Goal: Connect with others: Connect with others

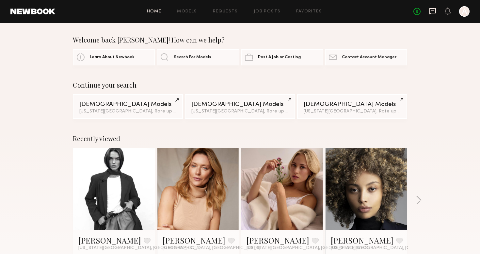
click at [432, 12] on icon at bounding box center [432, 11] width 7 height 7
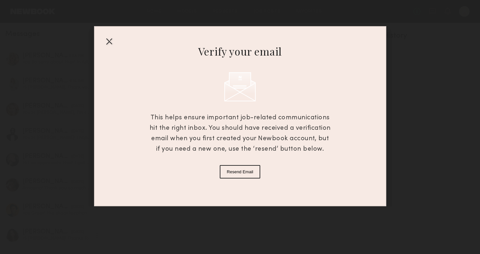
click at [110, 40] on div at bounding box center [109, 41] width 10 height 10
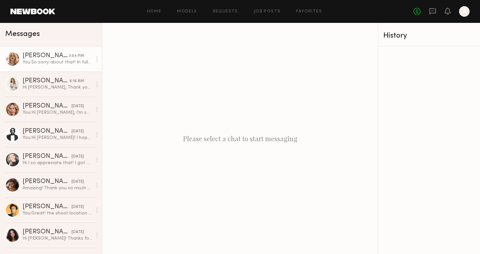
click at [66, 55] on div "[PERSON_NAME]" at bounding box center [46, 56] width 46 height 7
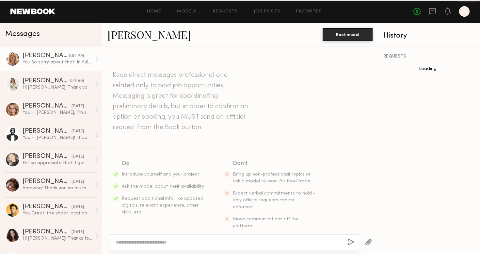
scroll to position [511, 0]
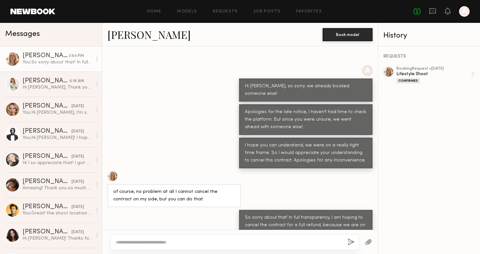
drag, startPoint x: 107, startPoint y: 37, endPoint x: 178, endPoint y: 38, distance: 70.6
click at [178, 38] on div "[PERSON_NAME] Book model" at bounding box center [240, 35] width 276 height 24
copy link "[PERSON_NAME]"
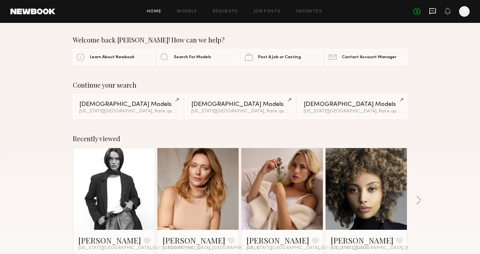
click at [433, 12] on icon at bounding box center [433, 11] width 7 height 6
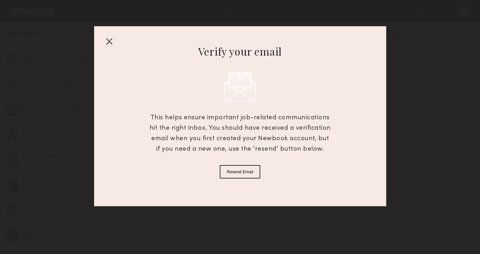
click at [109, 43] on div at bounding box center [109, 41] width 10 height 10
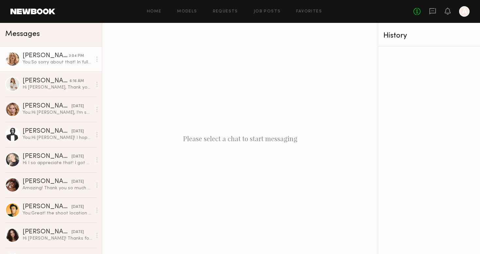
click at [63, 62] on div "You: So sorry about that! In full transparency, I am hoping to cancel the contr…" at bounding box center [58, 62] width 70 height 6
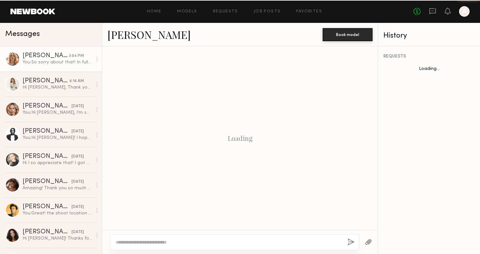
scroll to position [511, 0]
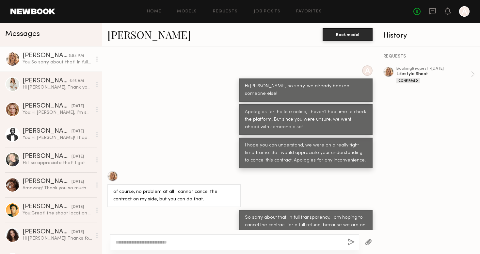
drag, startPoint x: 107, startPoint y: 35, endPoint x: 183, endPoint y: 37, distance: 75.5
click at [183, 37] on div "[PERSON_NAME] Book model" at bounding box center [240, 35] width 276 height 24
copy link "[PERSON_NAME]"
